Goal: Task Accomplishment & Management: Use online tool/utility

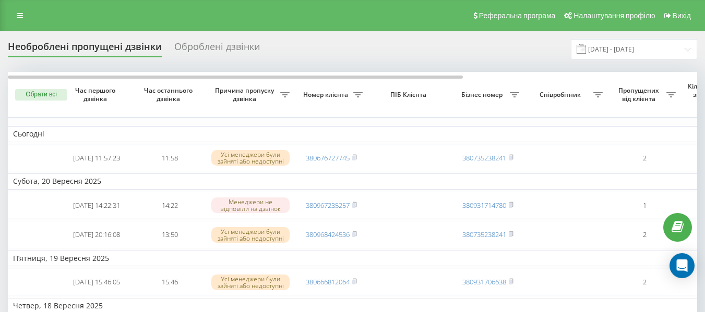
click at [20, 23] on div "Реферальна програма Налаштування профілю Вихід" at bounding box center [352, 15] width 705 height 31
click at [21, 22] on link at bounding box center [19, 15] width 19 height 15
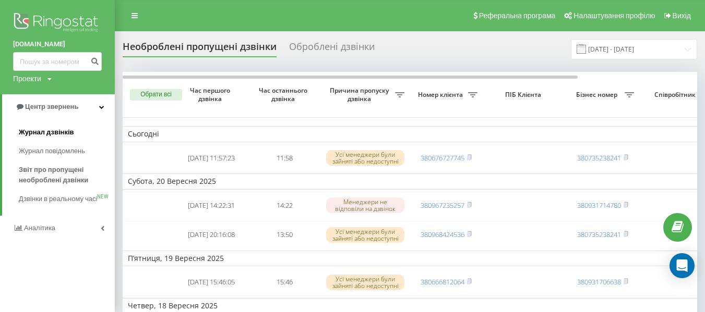
click at [63, 134] on span "Журнал дзвінків" at bounding box center [46, 132] width 55 height 10
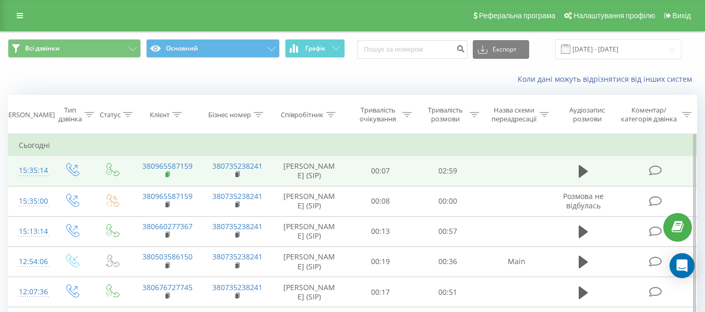
click at [167, 177] on rect at bounding box center [166, 175] width 3 height 5
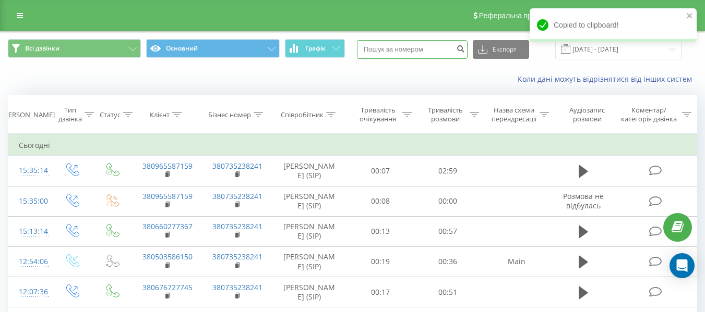
click at [426, 50] on input at bounding box center [412, 49] width 111 height 19
paste input "380686149249"
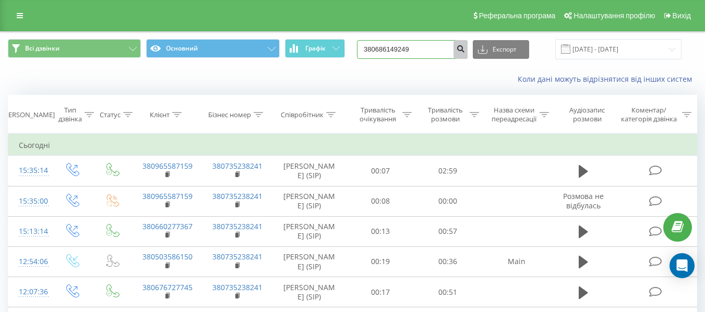
type input "380686149249"
click at [465, 47] on icon "submit" at bounding box center [460, 47] width 9 height 6
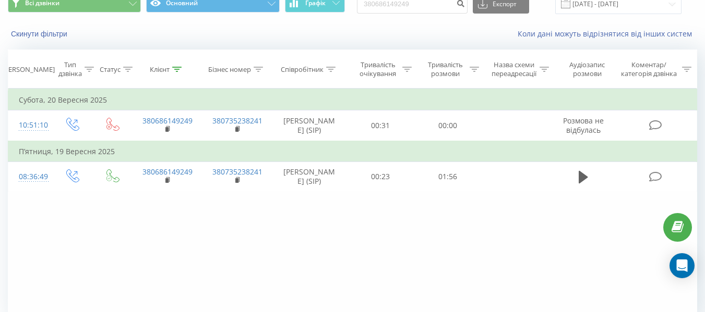
scroll to position [52, 0]
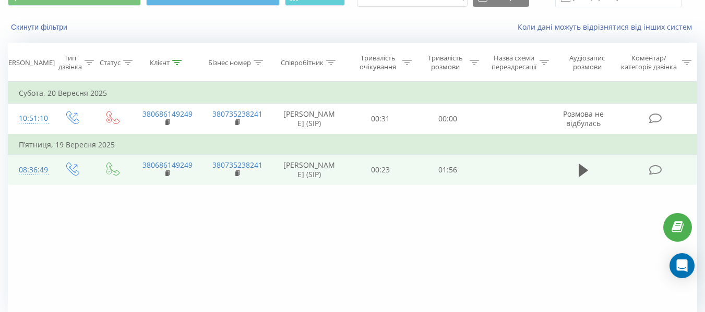
click at [575, 185] on td at bounding box center [583, 170] width 65 height 30
click at [587, 177] on icon at bounding box center [583, 170] width 9 height 13
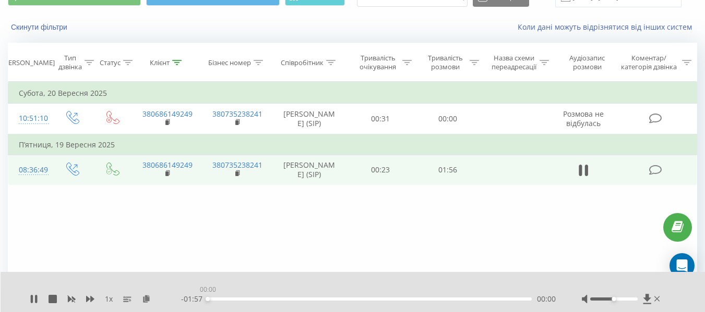
click at [212, 298] on div "00:00" at bounding box center [370, 299] width 324 height 3
click at [224, 300] on div "00:06" at bounding box center [370, 299] width 324 height 3
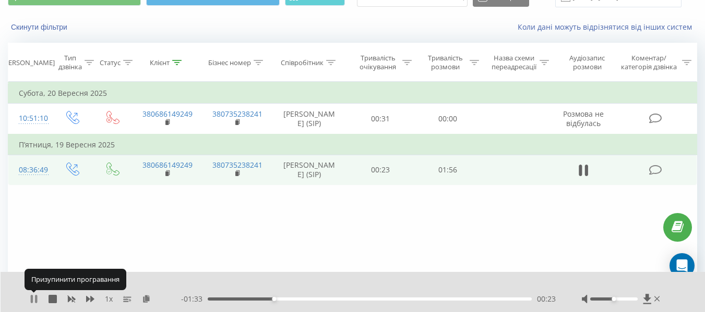
click at [36, 296] on icon at bounding box center [36, 299] width 2 height 8
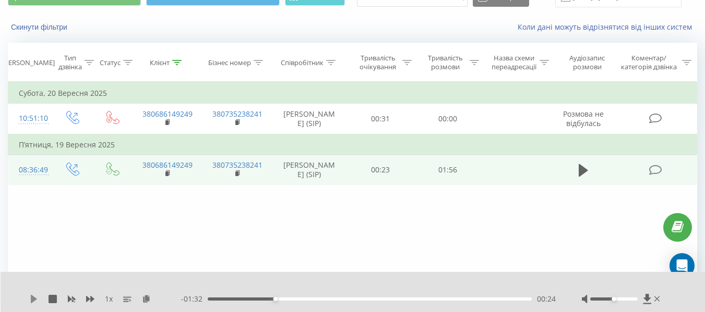
click at [34, 302] on icon at bounding box center [34, 299] width 6 height 8
click at [312, 299] on div "00:37" at bounding box center [370, 299] width 324 height 3
click at [345, 300] on div "00:49" at bounding box center [370, 299] width 324 height 3
click at [365, 299] on div "00:51" at bounding box center [370, 299] width 324 height 3
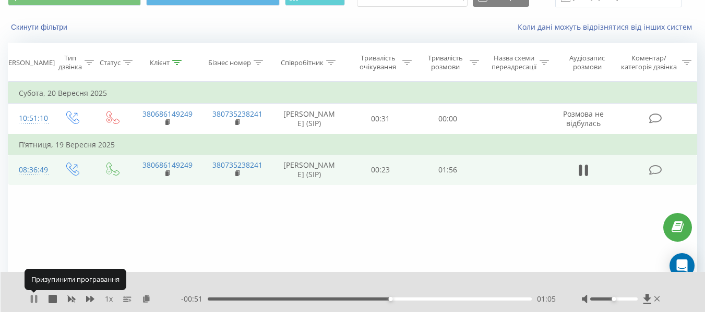
click at [34, 300] on icon at bounding box center [34, 299] width 8 height 8
